Goal: Task Accomplishment & Management: Complete application form

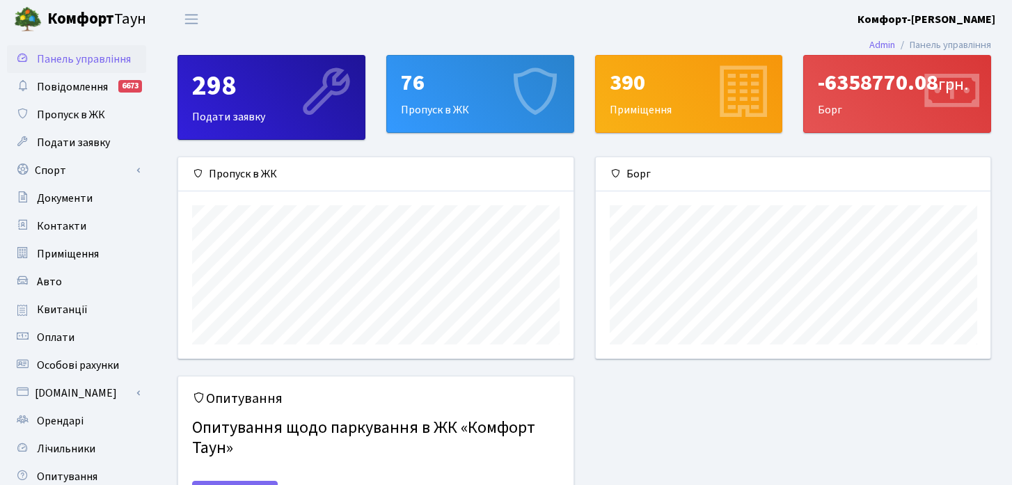
scroll to position [201, 395]
click at [65, 427] on span "Орендарі" at bounding box center [60, 420] width 47 height 15
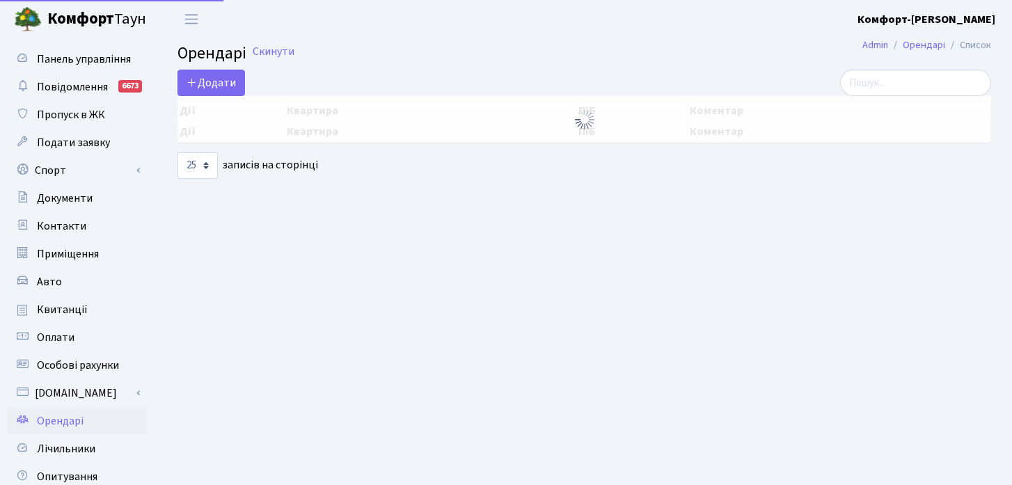
select select "25"
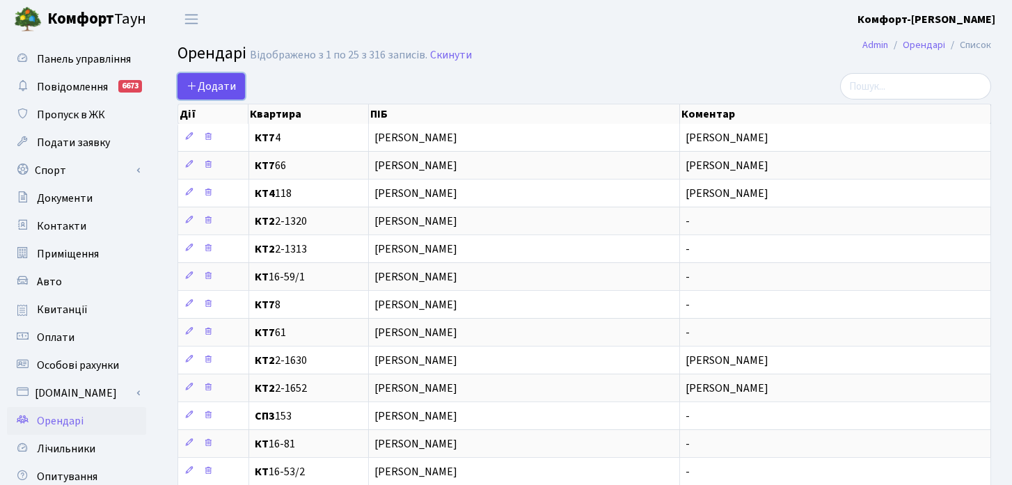
click at [232, 88] on span "Додати" at bounding box center [211, 86] width 49 height 15
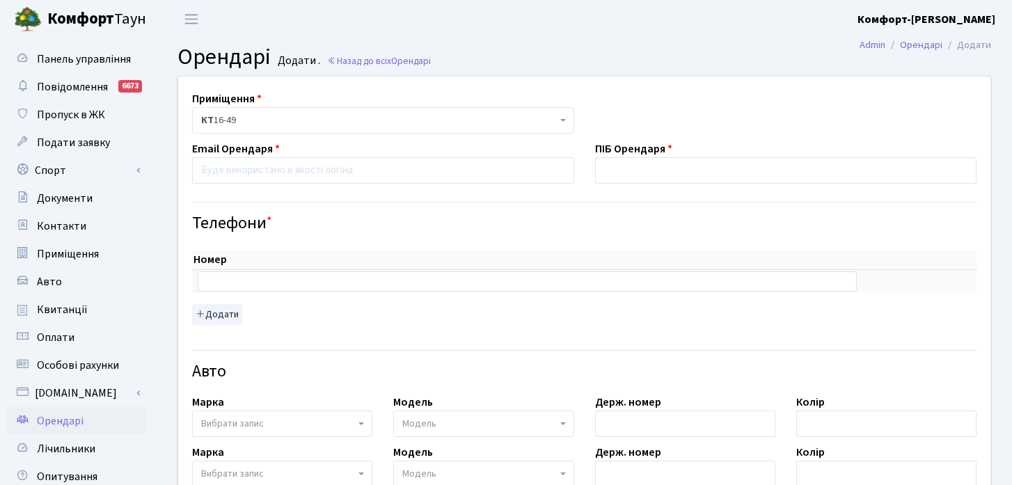
click at [265, 121] on span "КТ 16-49" at bounding box center [379, 120] width 356 height 14
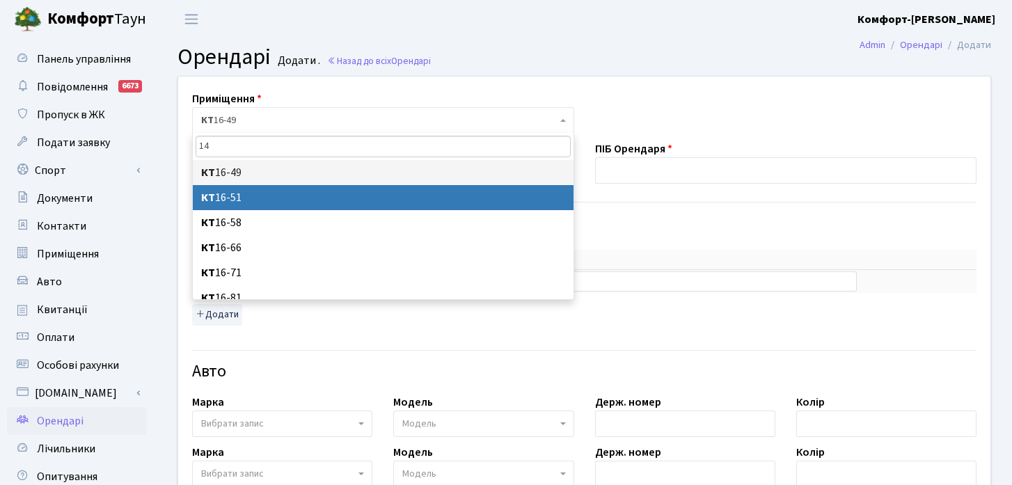
type input "141"
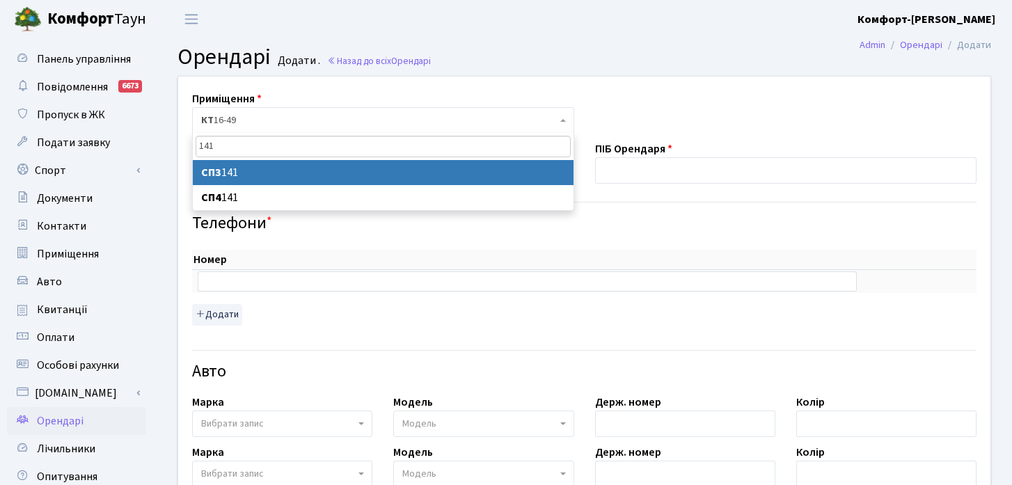
select select "20863"
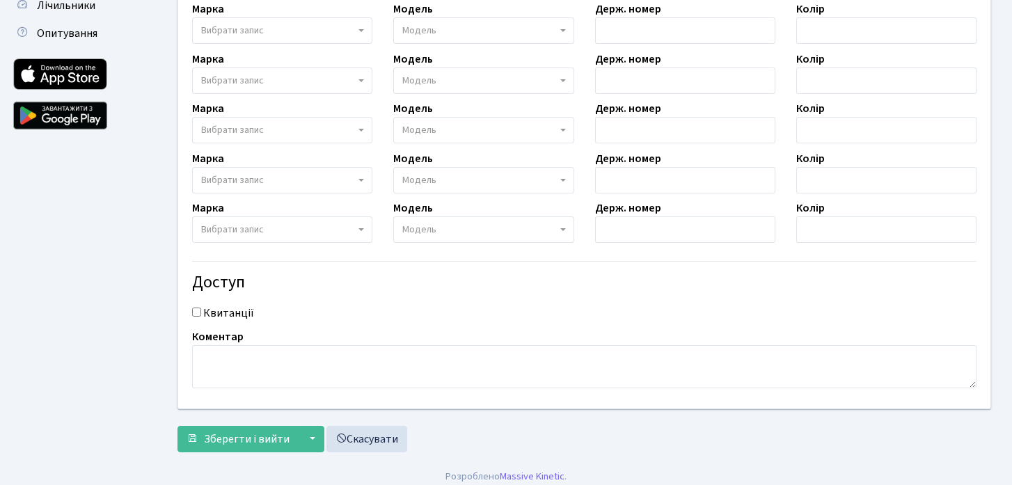
scroll to position [452, 0]
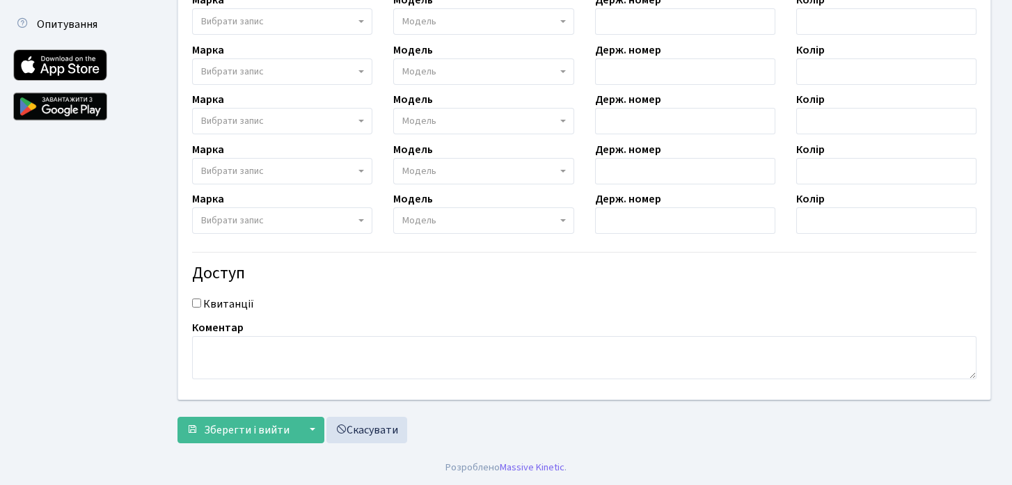
click at [196, 303] on input "Квитанції" at bounding box center [196, 303] width 9 height 9
checkbox input "true"
click at [240, 352] on textarea at bounding box center [584, 357] width 784 height 43
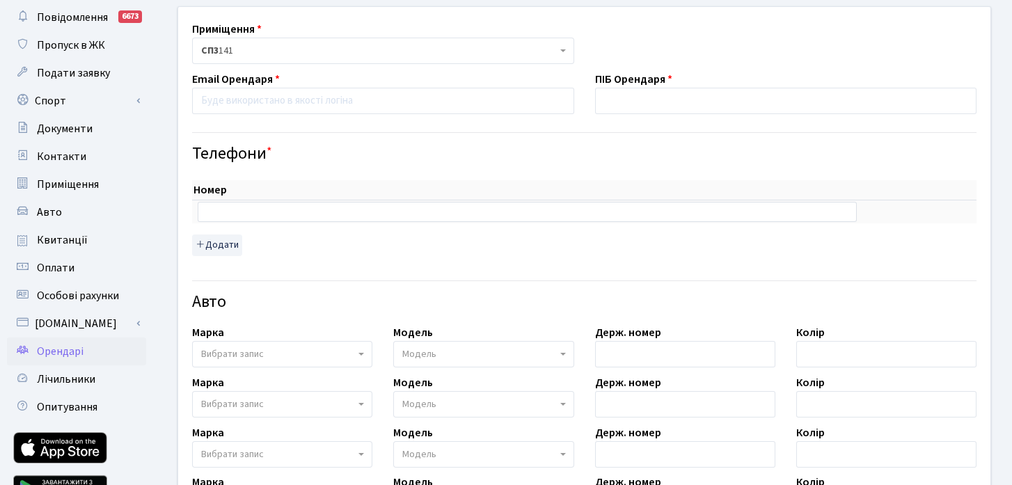
scroll to position [0, 0]
